Goal: Transaction & Acquisition: Purchase product/service

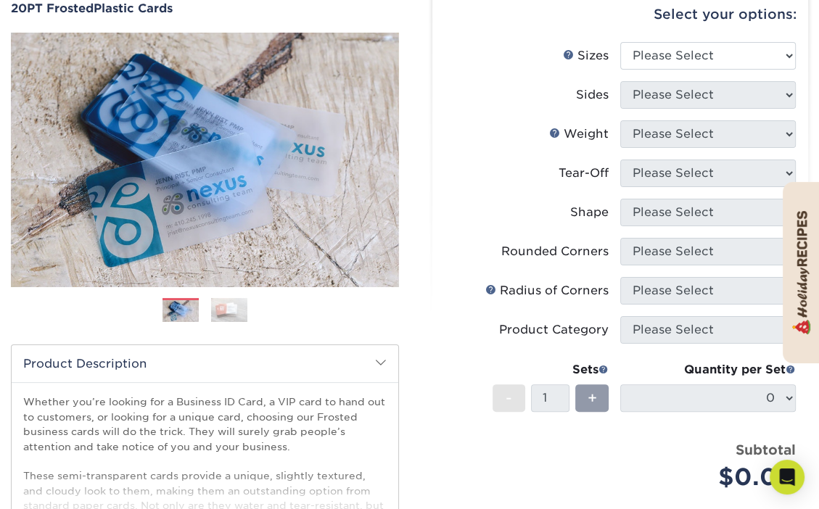
scroll to position [145, 0]
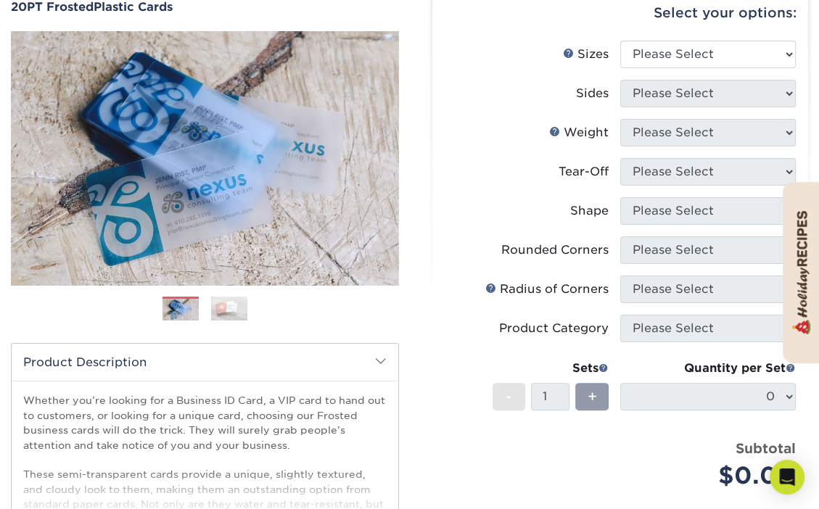
click at [223, 302] on img at bounding box center [229, 309] width 36 height 25
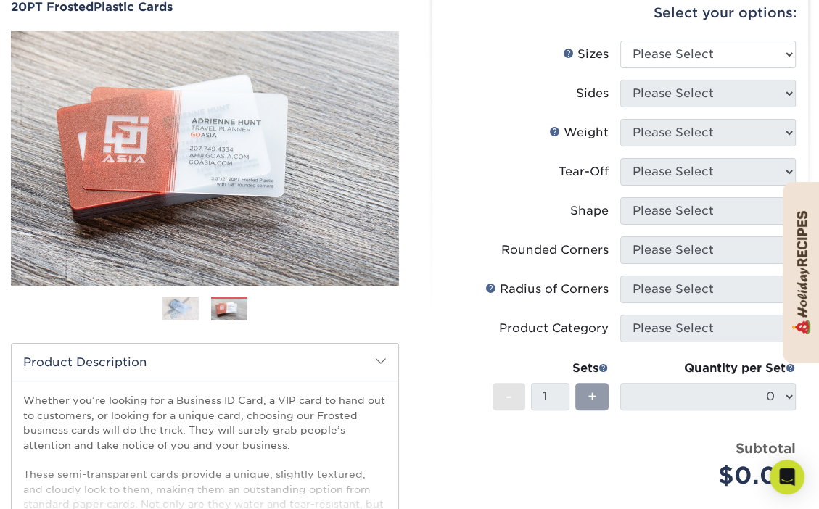
click at [187, 310] on img at bounding box center [180, 309] width 36 height 25
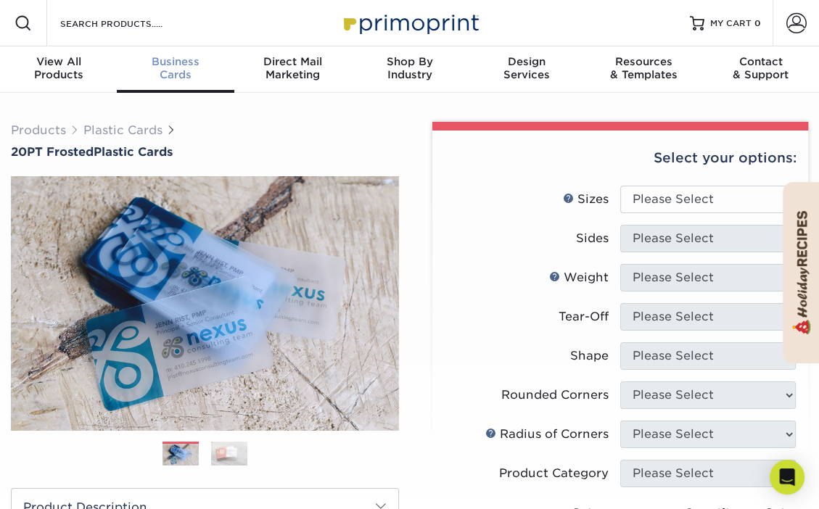
scroll to position [0, 0]
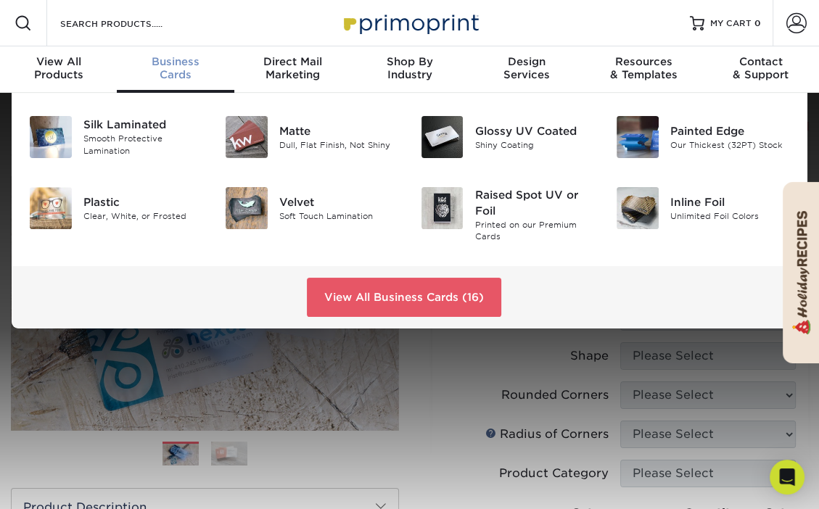
click at [180, 72] on div "Business Cards" at bounding box center [175, 68] width 117 height 26
click at [241, 132] on img at bounding box center [247, 137] width 42 height 42
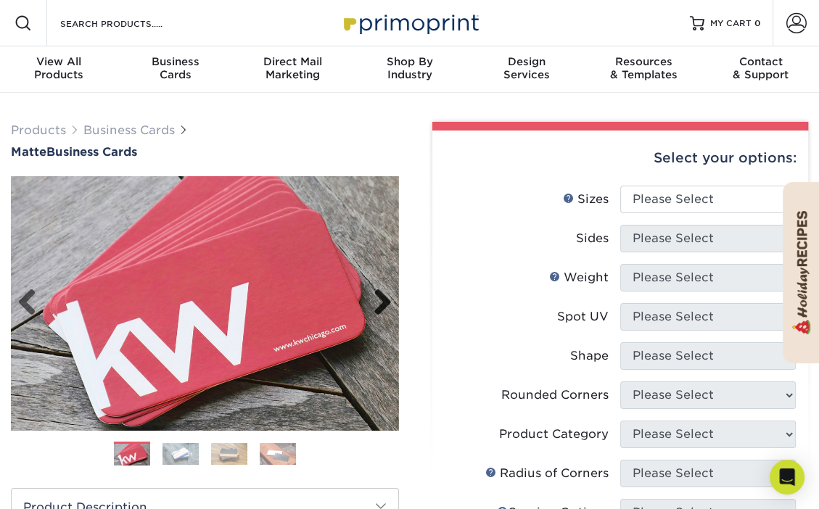
click at [381, 305] on link "Next" at bounding box center [377, 303] width 29 height 29
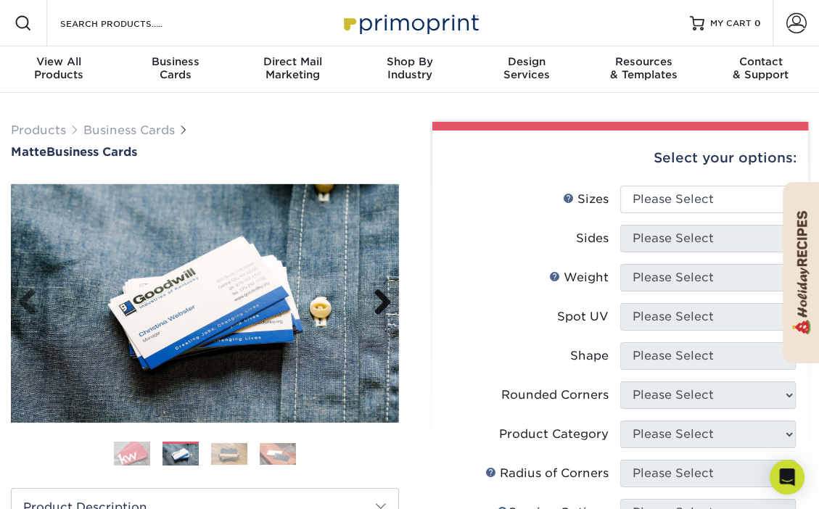
click at [384, 299] on link "Next" at bounding box center [377, 303] width 29 height 29
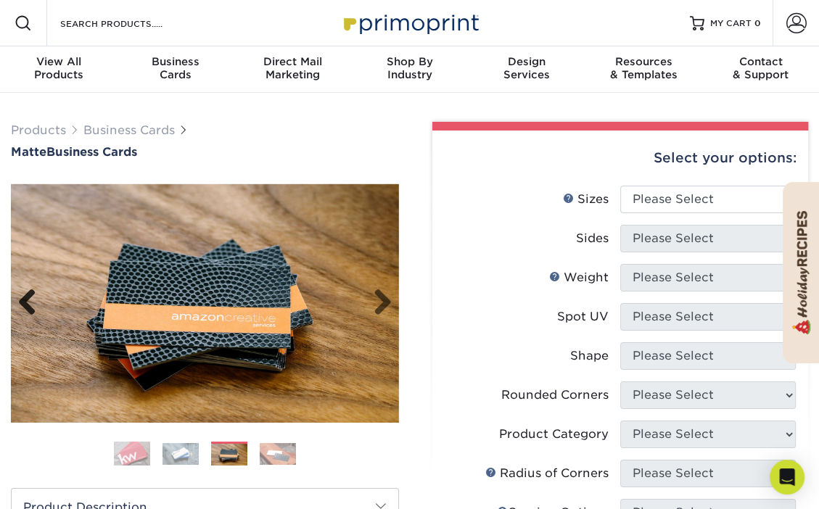
click at [21, 302] on link "Previous" at bounding box center [32, 303] width 29 height 29
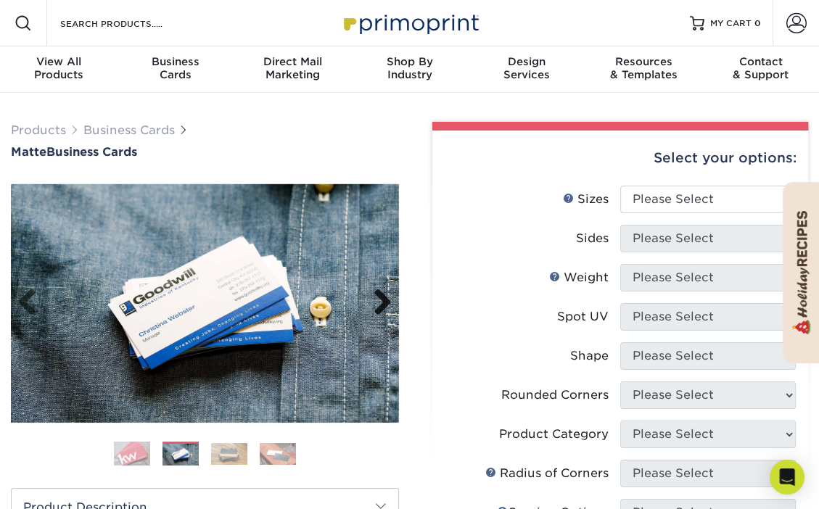
click at [386, 303] on link "Next" at bounding box center [377, 303] width 29 height 29
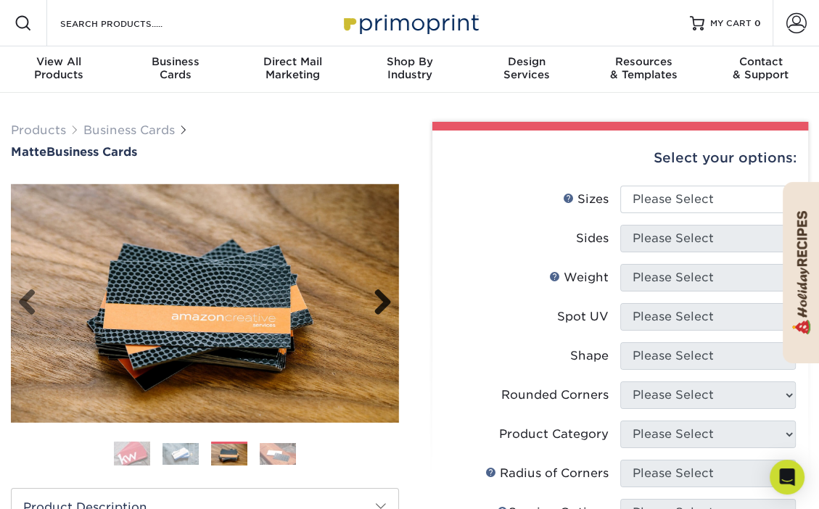
click at [386, 303] on link "Next" at bounding box center [377, 303] width 29 height 29
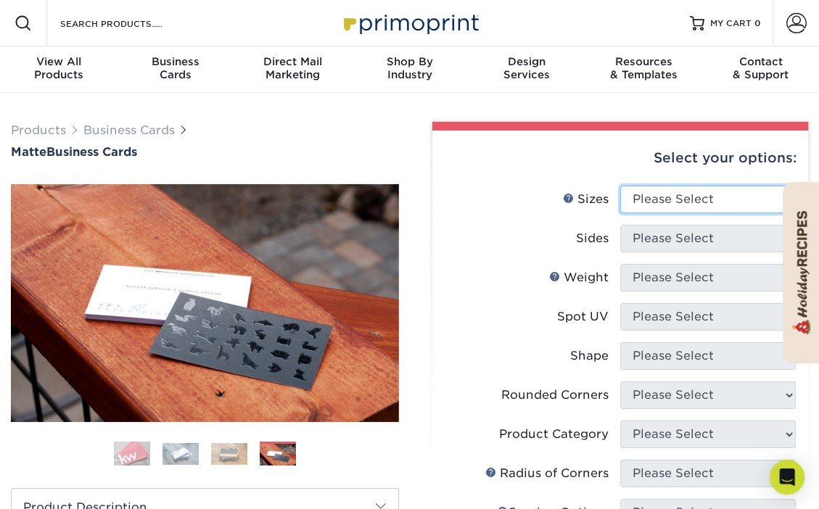
click at [671, 201] on select "Please Select 1.5" x 3.5" - Mini 1.75" x 3.5" - Mini 2" x 2" - Square 2" x 3" -…" at bounding box center [707, 200] width 175 height 28
select select "2.00x3.50"
click at [620, 186] on select "Please Select 1.5" x 3.5" - Mini 1.75" x 3.5" - Mini 2" x 2" - Square 2" x 3" -…" at bounding box center [707, 200] width 175 height 28
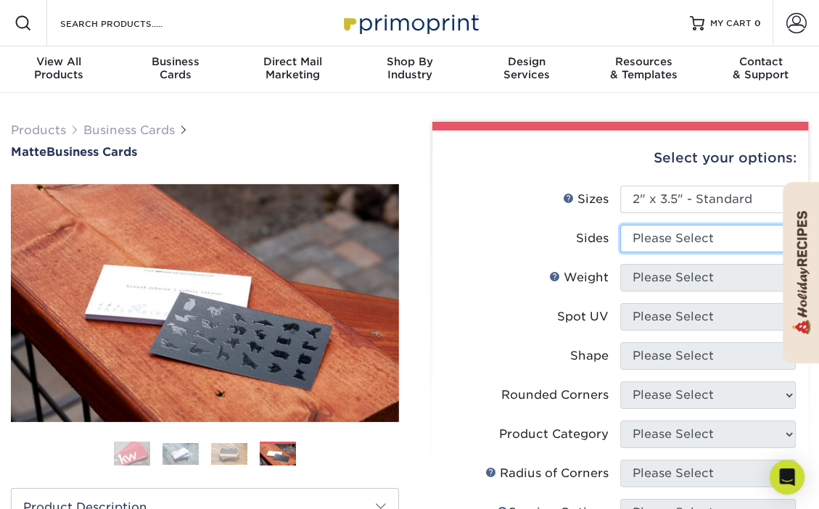
click at [647, 235] on select "Please Select Print Both Sides Print Front Only" at bounding box center [707, 239] width 175 height 28
select select "13abbda7-1d64-4f25-8bb2-c179b224825d"
click at [620, 225] on select "Please Select Print Both Sides Print Front Only" at bounding box center [707, 239] width 175 height 28
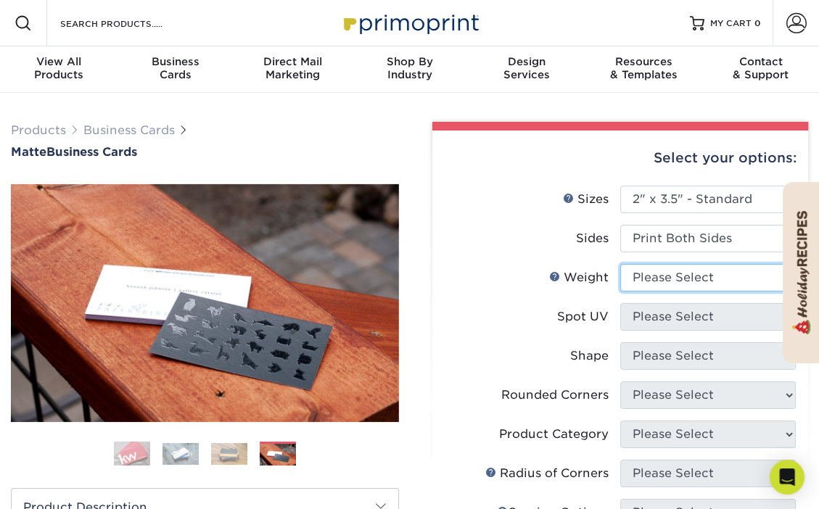
click at [651, 274] on select "Please Select 16PT 14PT" at bounding box center [707, 278] width 175 height 28
select select "16PT"
click at [620, 264] on select "Please Select 16PT 14PT" at bounding box center [707, 278] width 175 height 28
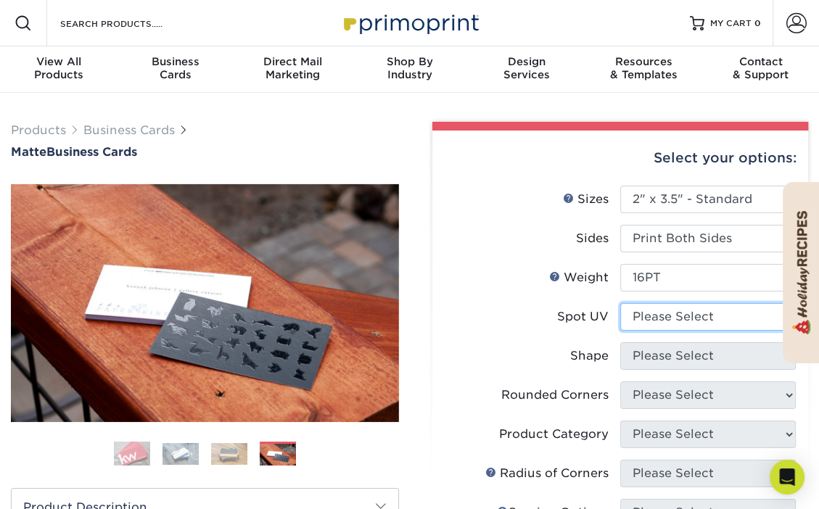
click at [655, 312] on select "Please Select No Spot UV Front and Back (Both Sides) Front Only Back Only" at bounding box center [707, 317] width 175 height 28
select select "0"
click at [620, 303] on select "Please Select No Spot UV Front and Back (Both Sides) Front Only Back Only" at bounding box center [707, 317] width 175 height 28
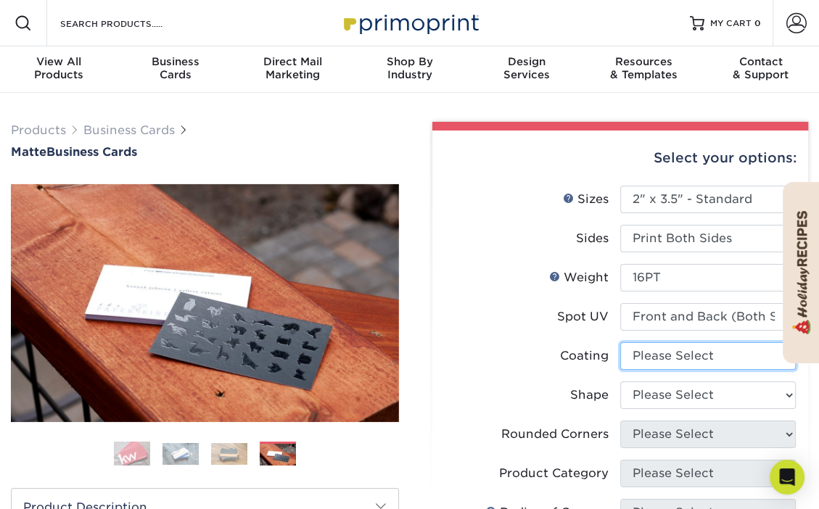
click at [654, 359] on select at bounding box center [707, 356] width 175 height 28
select select "121bb7b5-3b4d-429f-bd8d-bbf80e953313"
click at [620, 342] on select at bounding box center [707, 356] width 175 height 28
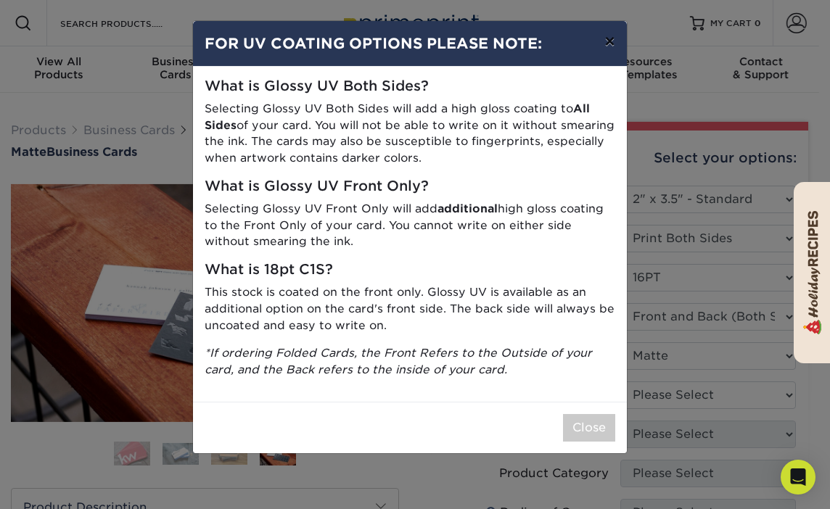
click at [603, 44] on button "×" at bounding box center [608, 41] width 33 height 41
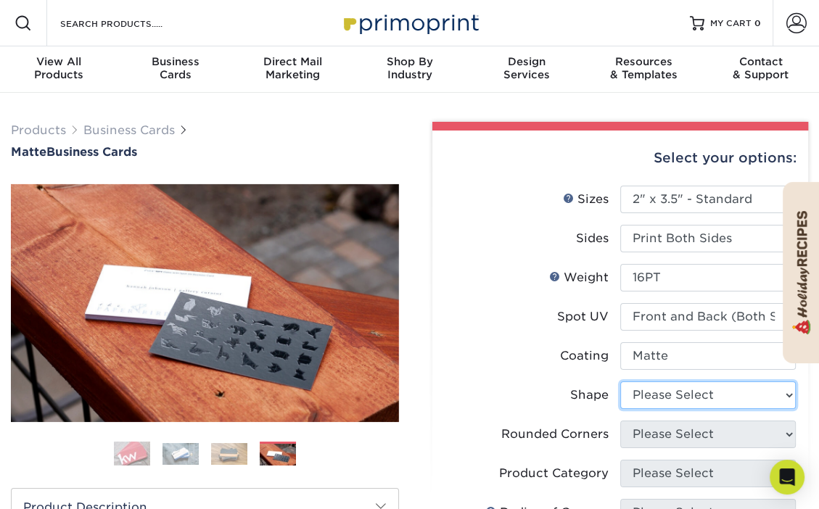
click at [650, 392] on select "Please Select Standard" at bounding box center [707, 395] width 175 height 28
select select "standard"
click at [620, 381] on select "Please Select Standard" at bounding box center [707, 395] width 175 height 28
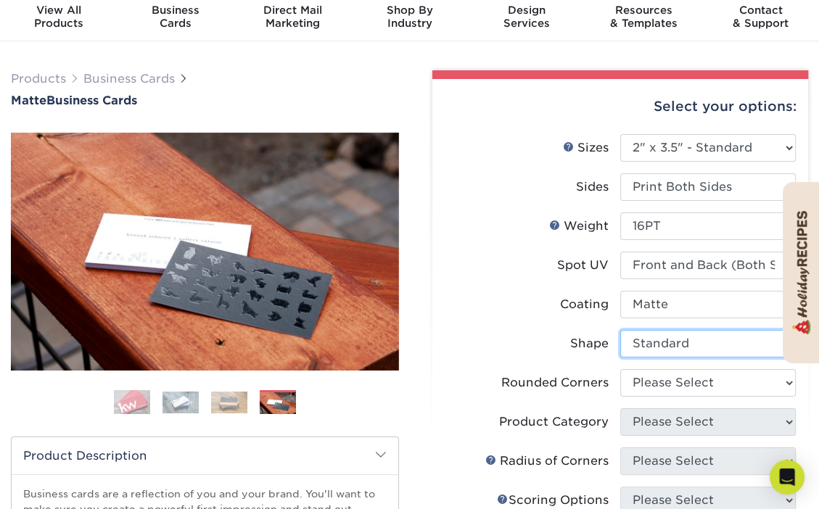
scroll to position [73, 0]
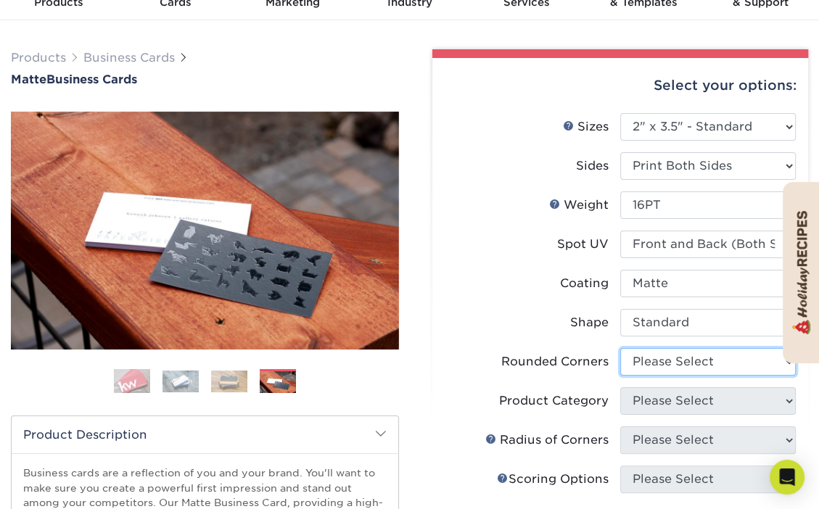
click at [675, 360] on select "Please Select Yes - Round 2 Corners Yes - Round 4 Corners No" at bounding box center [707, 362] width 175 height 28
select select "7672df9e-0e0a-464d-8e1f-920c575e4da3"
click at [620, 348] on select "Please Select Yes - Round 2 Corners Yes - Round 4 Corners No" at bounding box center [707, 362] width 175 height 28
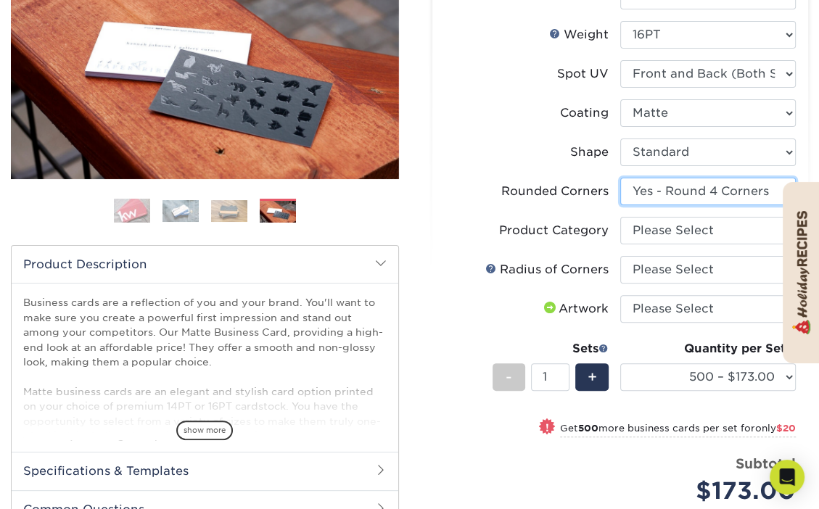
scroll to position [218, 0]
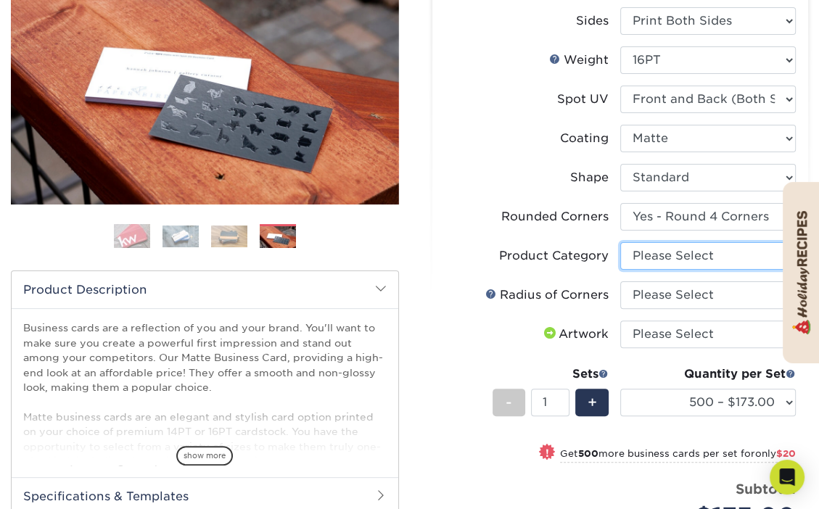
click at [671, 252] on select "Please Select Business Cards" at bounding box center [707, 256] width 175 height 28
select select "3b5148f1-0588-4f88-a218-97bcfdce65c1"
click at [620, 242] on select "Please Select Business Cards" at bounding box center [707, 256] width 175 height 28
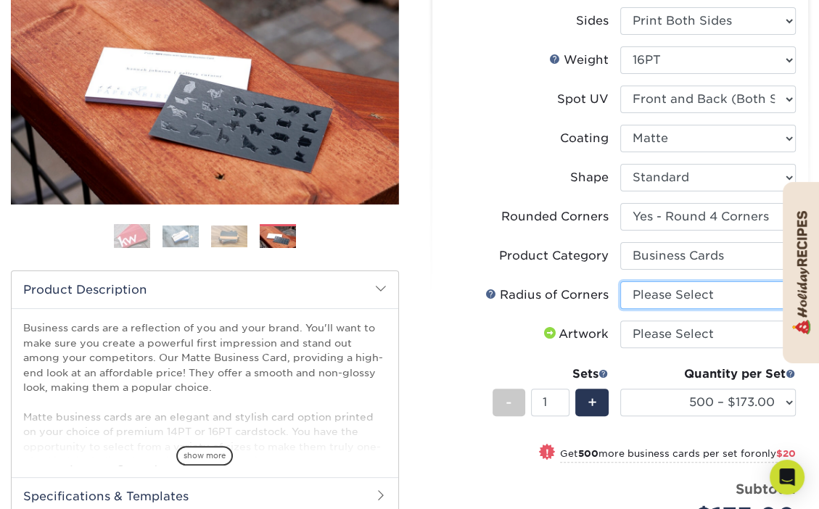
click at [667, 286] on select "Please Select Rounded 1/8" Rounded 1/4"" at bounding box center [707, 295] width 175 height 28
select select "589680c7-ee9a-431b-9d12-d7aeb1386a97"
click at [620, 281] on select "Please Select Rounded 1/8" Rounded 1/4"" at bounding box center [707, 295] width 175 height 28
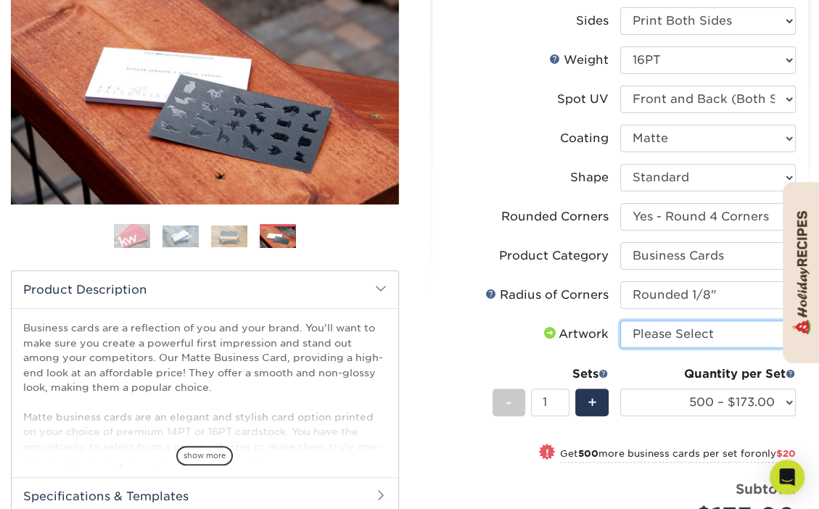
click at [662, 337] on select "Please Select I will upload files I need a design - $100" at bounding box center [707, 335] width 175 height 28
select select "design"
click at [620, 321] on select "Please Select I will upload files I need a design - $100" at bounding box center [707, 335] width 175 height 28
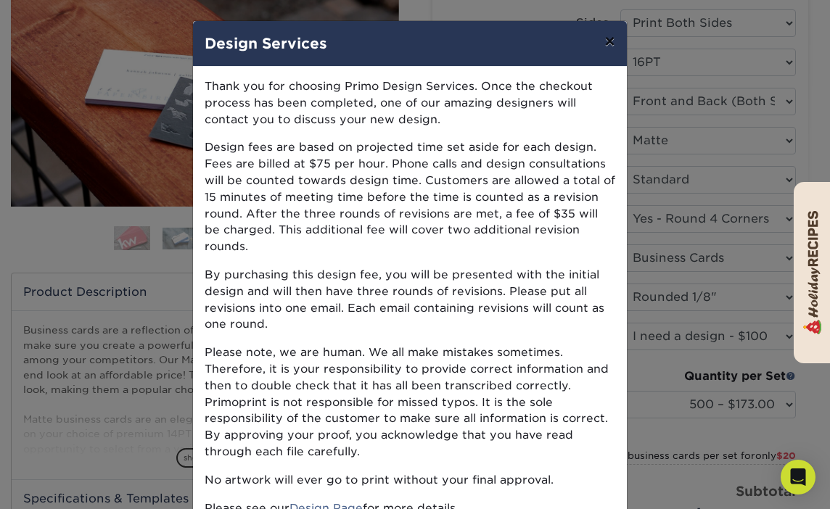
click at [602, 45] on button "×" at bounding box center [608, 41] width 33 height 41
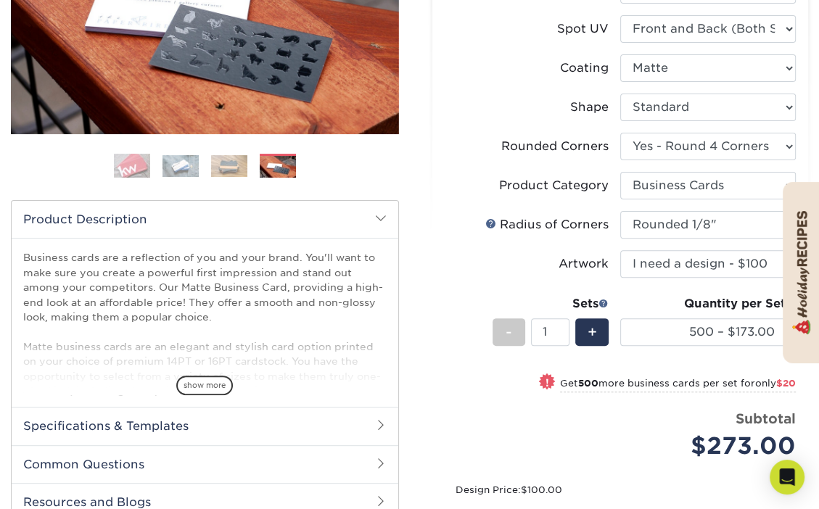
scroll to position [0, 0]
